Goal: Browse casually

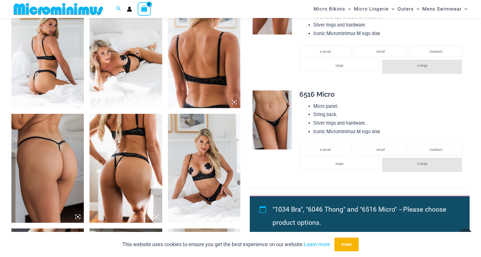
scroll to position [431, 0]
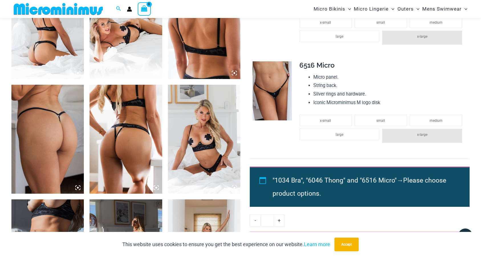
click at [32, 58] on img at bounding box center [47, 24] width 72 height 109
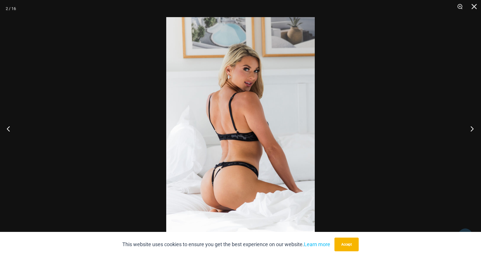
click at [474, 129] on button "Next" at bounding box center [470, 128] width 21 height 29
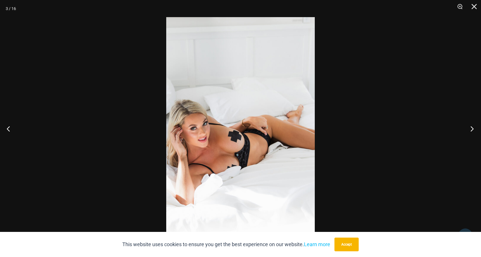
click at [474, 129] on button "Next" at bounding box center [470, 128] width 21 height 29
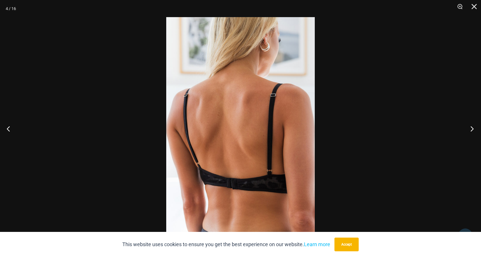
click at [474, 129] on button "Next" at bounding box center [470, 128] width 21 height 29
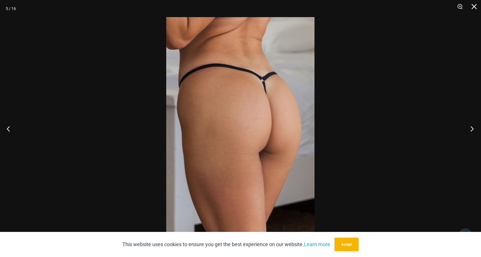
click at [474, 129] on button "Next" at bounding box center [470, 128] width 21 height 29
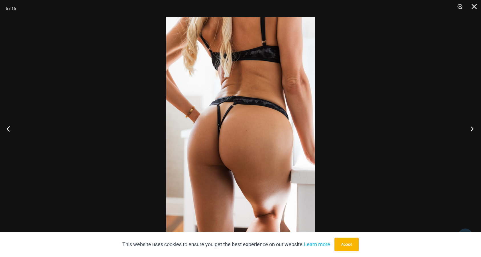
click at [474, 129] on button "Next" at bounding box center [470, 128] width 21 height 29
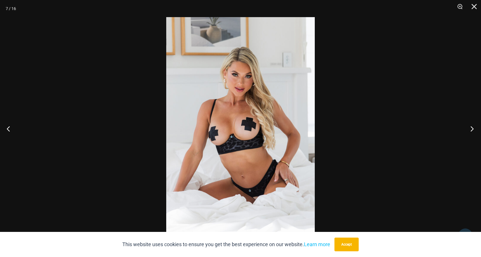
click at [474, 129] on button "Next" at bounding box center [470, 128] width 21 height 29
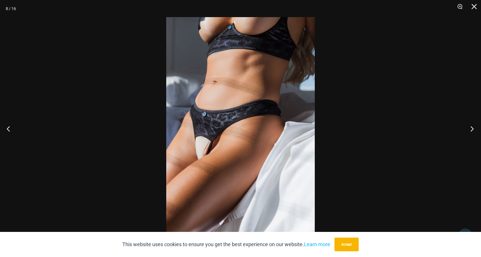
click at [474, 129] on button "Next" at bounding box center [470, 128] width 21 height 29
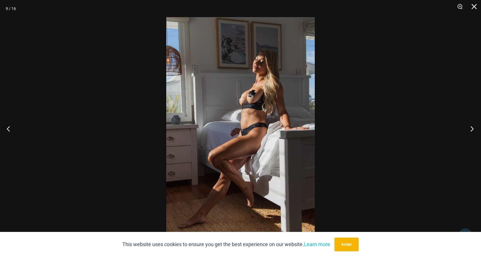
click at [474, 129] on button "Next" at bounding box center [470, 128] width 21 height 29
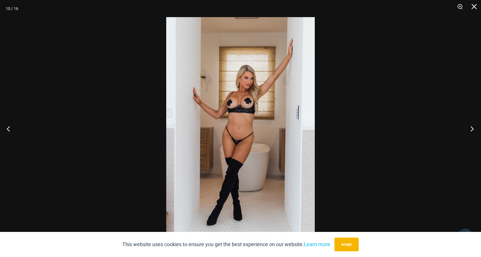
click at [474, 129] on button "Next" at bounding box center [470, 128] width 21 height 29
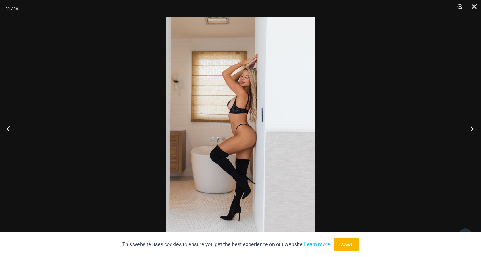
click at [474, 129] on button "Next" at bounding box center [470, 128] width 21 height 29
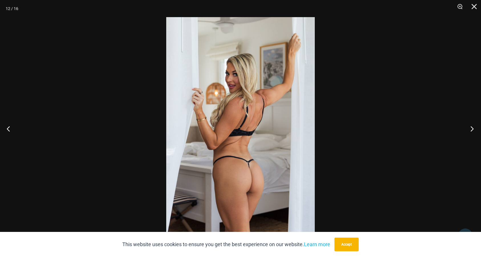
click at [474, 129] on button "Next" at bounding box center [470, 128] width 21 height 29
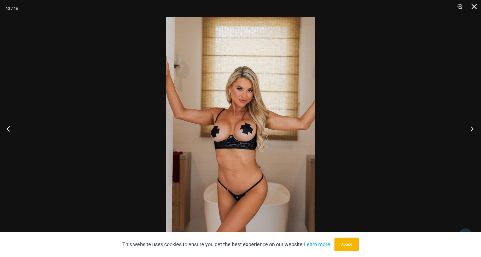
click at [474, 129] on button "Next" at bounding box center [470, 128] width 21 height 29
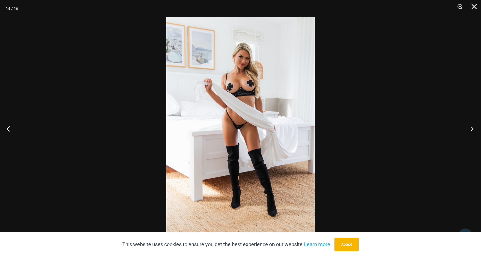
click at [474, 129] on button "Next" at bounding box center [470, 128] width 21 height 29
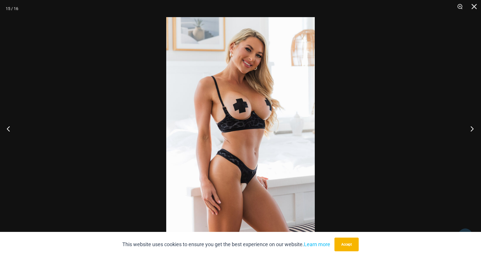
click at [474, 129] on button "Next" at bounding box center [470, 128] width 21 height 29
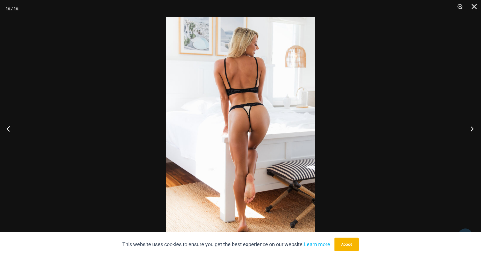
click at [474, 129] on button "Next" at bounding box center [470, 128] width 21 height 29
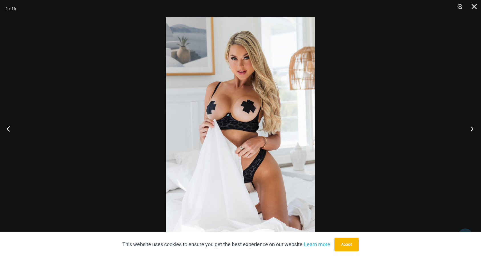
click at [474, 129] on button "Next" at bounding box center [470, 128] width 21 height 29
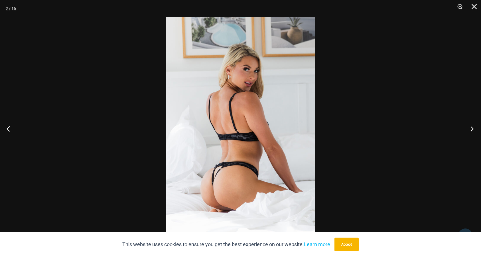
click at [474, 129] on button "Next" at bounding box center [470, 128] width 21 height 29
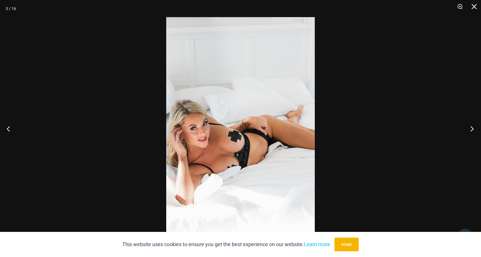
click at [474, 129] on button "Next" at bounding box center [470, 128] width 21 height 29
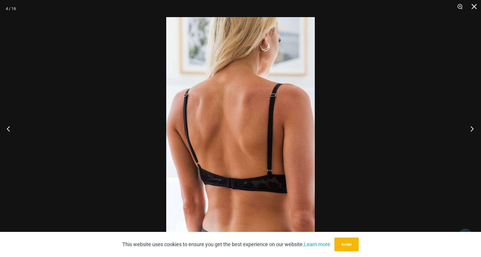
click at [474, 129] on button "Next" at bounding box center [470, 128] width 21 height 29
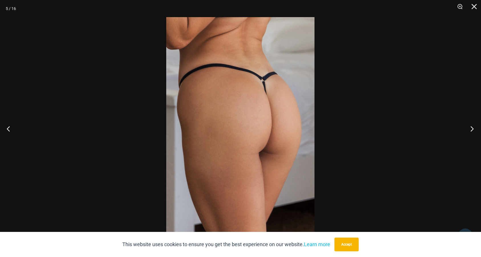
click at [474, 129] on button "Next" at bounding box center [470, 128] width 21 height 29
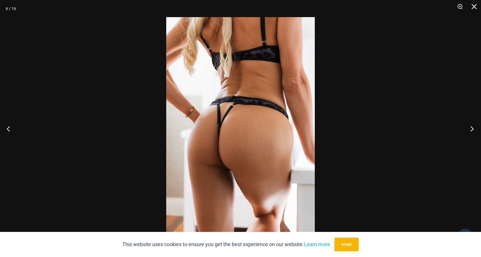
click at [474, 129] on button "Next" at bounding box center [470, 128] width 21 height 29
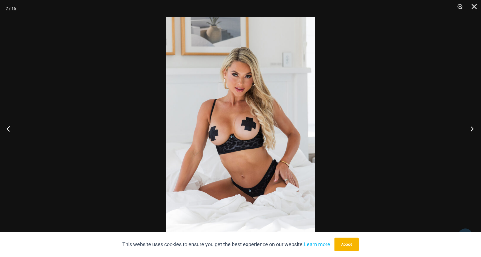
click at [474, 129] on button "Next" at bounding box center [470, 128] width 21 height 29
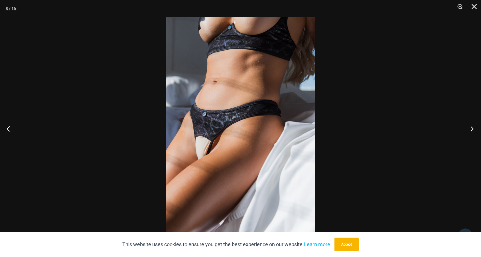
click at [469, 126] on button "Next" at bounding box center [470, 128] width 21 height 29
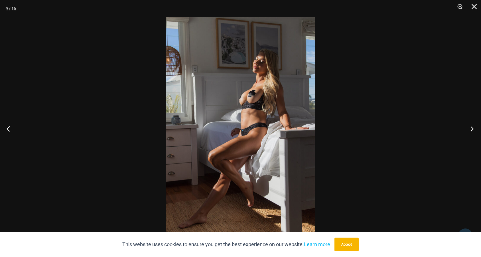
click at [469, 126] on button "Next" at bounding box center [470, 128] width 21 height 29
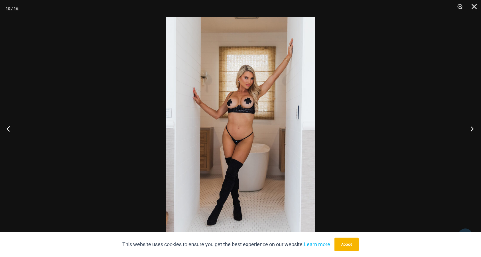
click at [469, 126] on button "Next" at bounding box center [470, 128] width 21 height 29
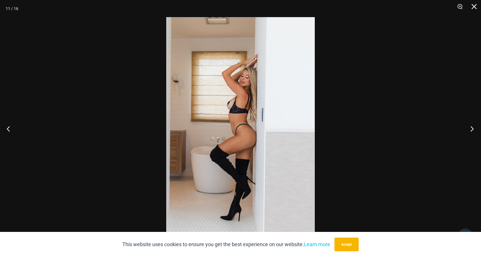
click at [469, 126] on button "Next" at bounding box center [470, 128] width 21 height 29
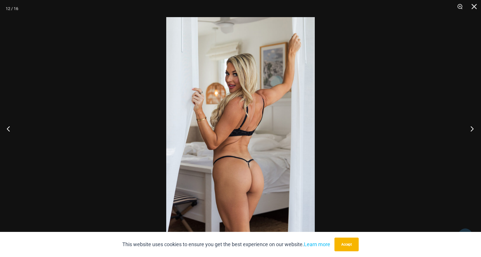
click at [469, 126] on button "Next" at bounding box center [470, 128] width 21 height 29
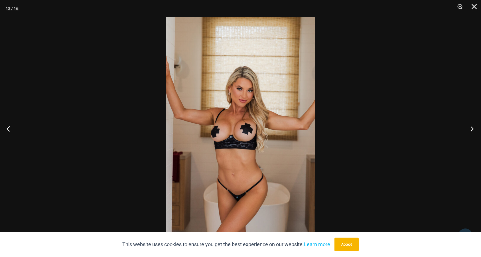
click at [469, 126] on button "Next" at bounding box center [470, 128] width 21 height 29
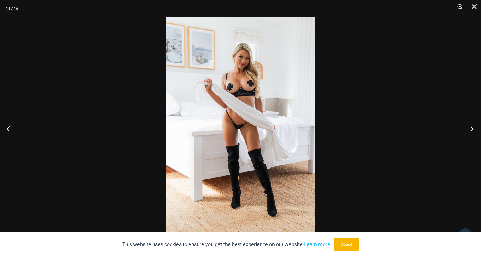
click at [469, 126] on button "Next" at bounding box center [470, 128] width 21 height 29
